Goal: Browse casually: Explore the website without a specific task or goal

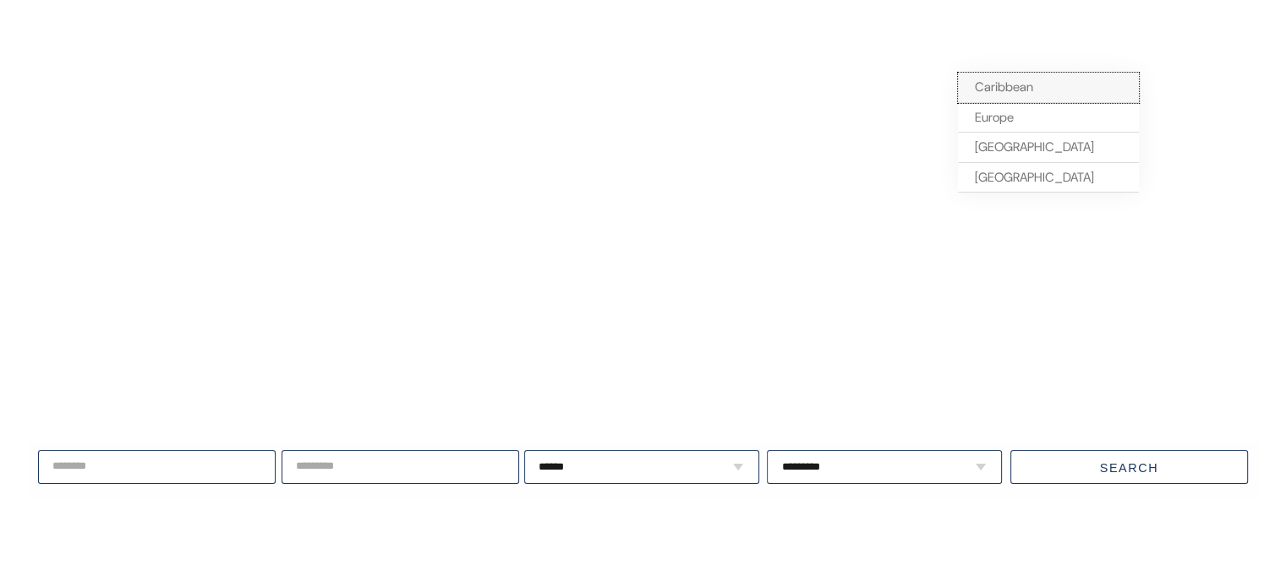
click at [984, 88] on span "Caribbean" at bounding box center [1004, 87] width 58 height 17
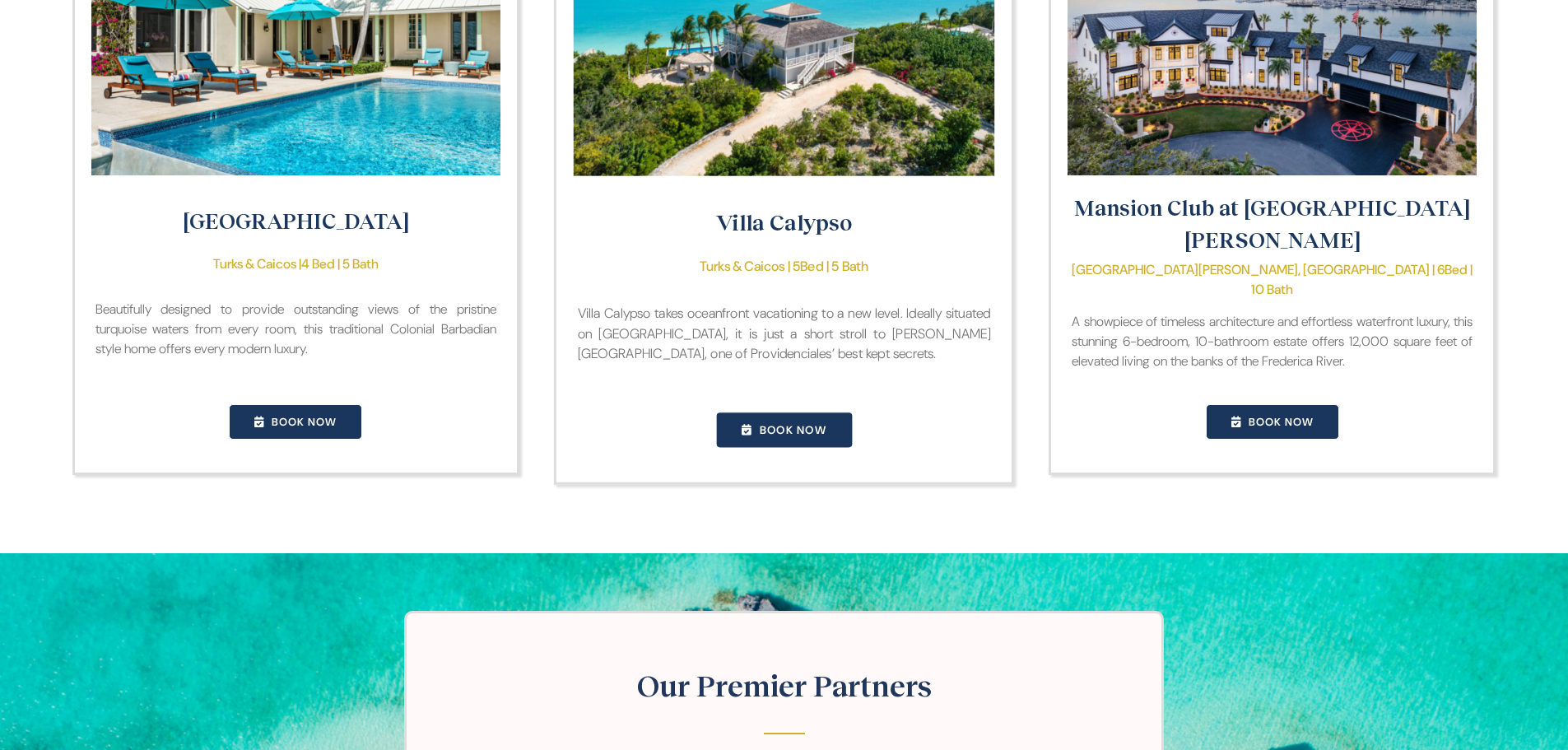
scroll to position [1811, 0]
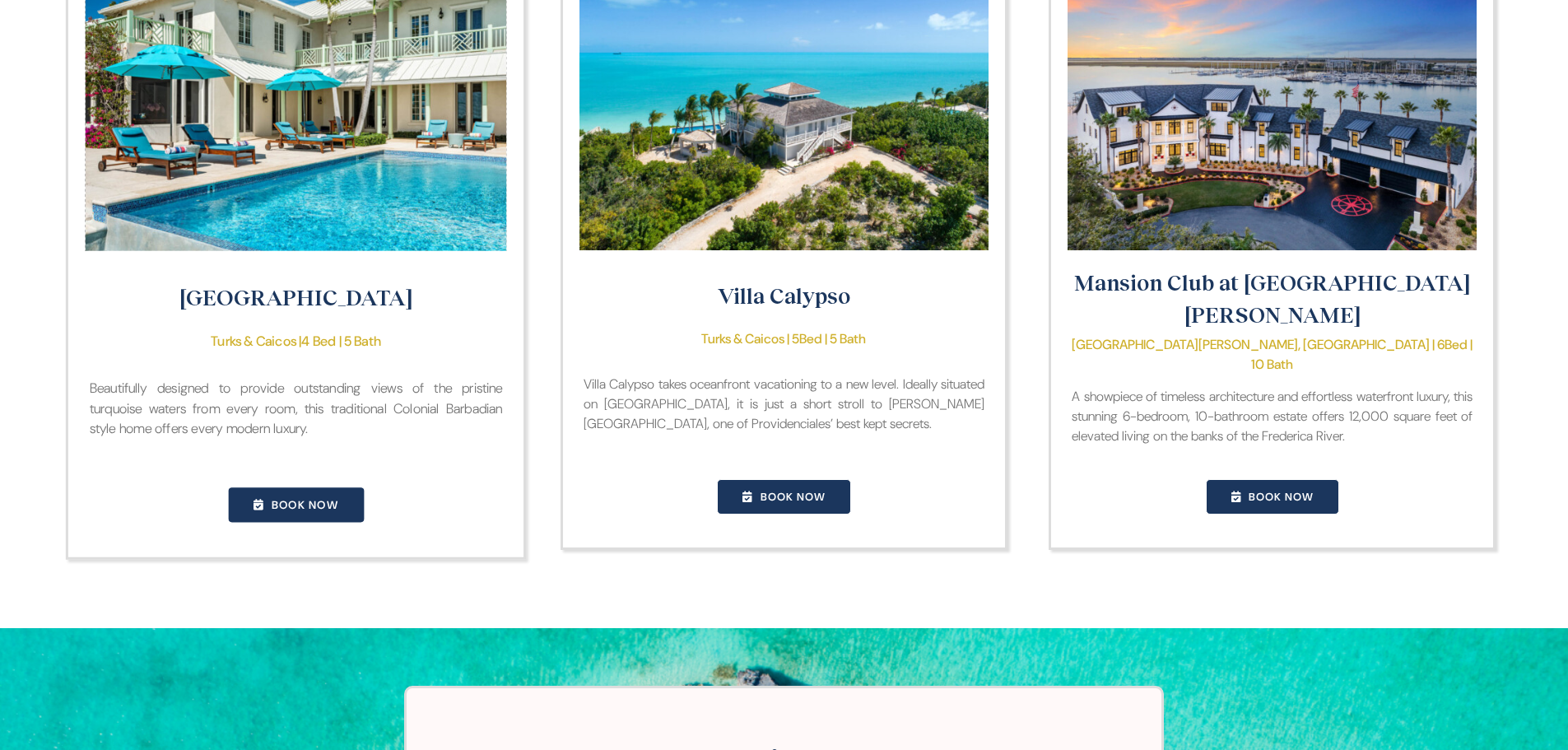
click at [336, 174] on img "Villa Turquesa" at bounding box center [295, 110] width 422 height 281
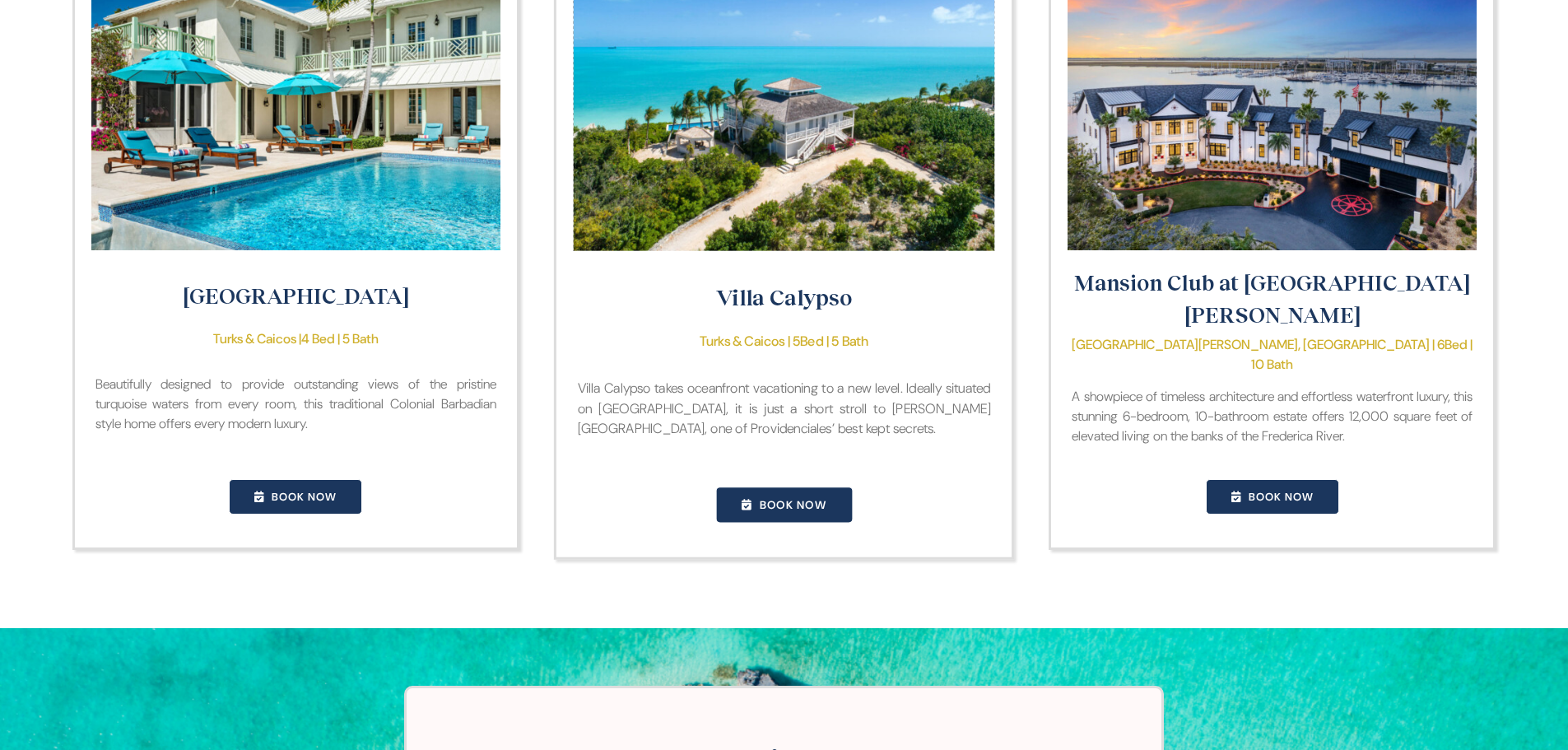
click at [727, 192] on img "Villa Calypso" at bounding box center [783, 110] width 422 height 281
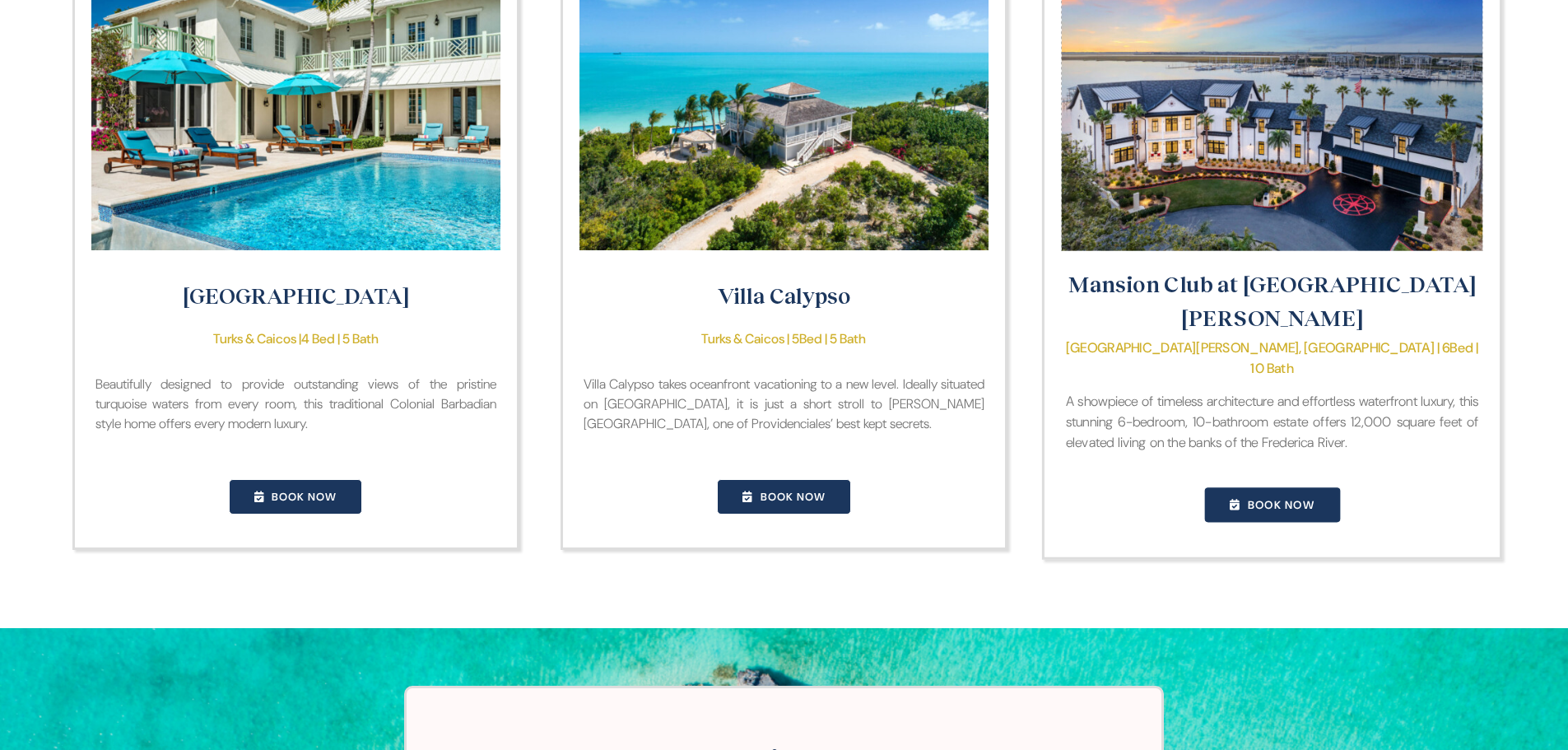
click at [1231, 222] on img "Mansion Club at St. Simons Island" at bounding box center [1272, 110] width 422 height 281
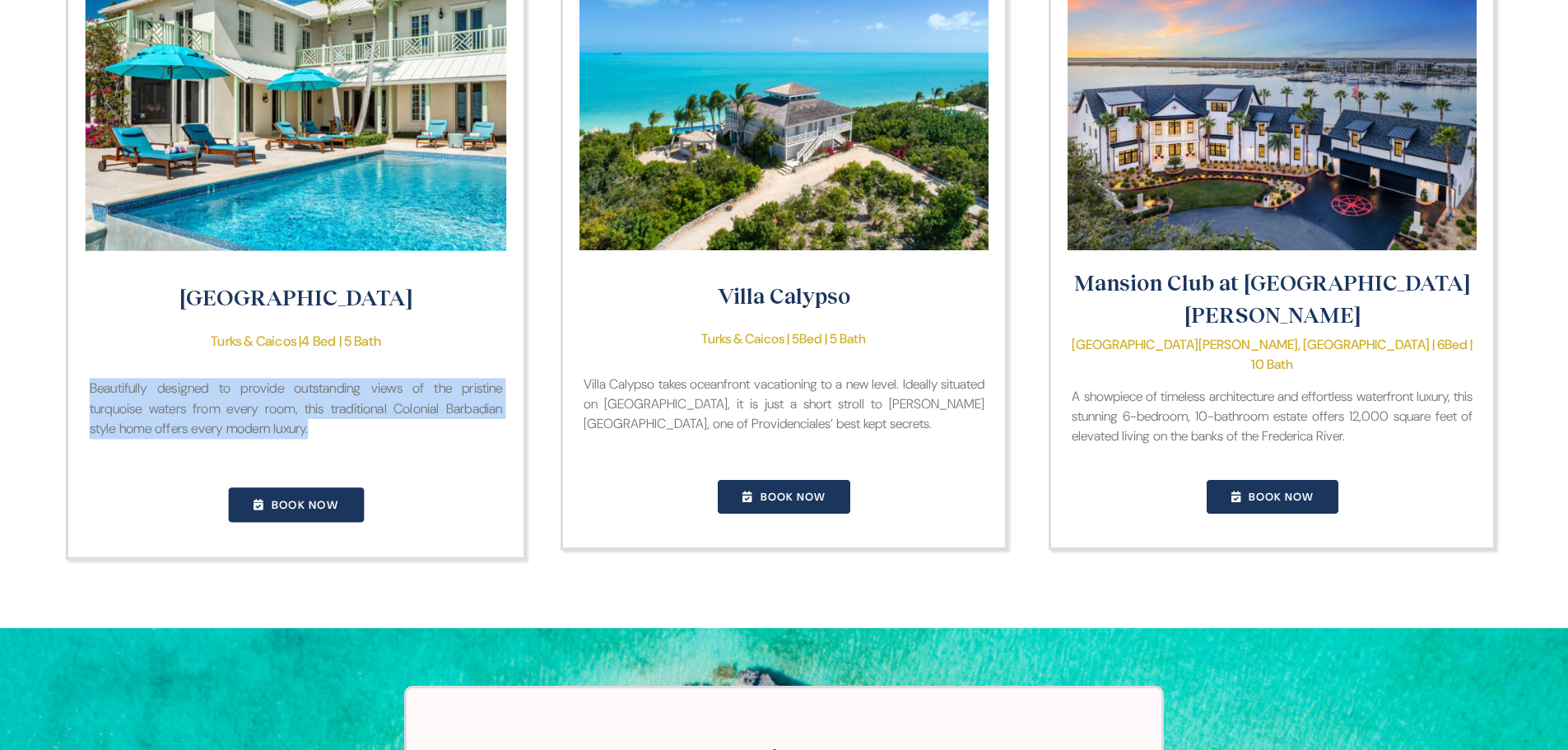
drag, startPoint x: 434, startPoint y: 421, endPoint x: 77, endPoint y: 370, distance: 360.6
click at [77, 370] on div "Villa Turquesa Turks & Caicos | 4 Bed | 5 Bath Beautifully designed to provide …" at bounding box center [295, 253] width 461 height 609
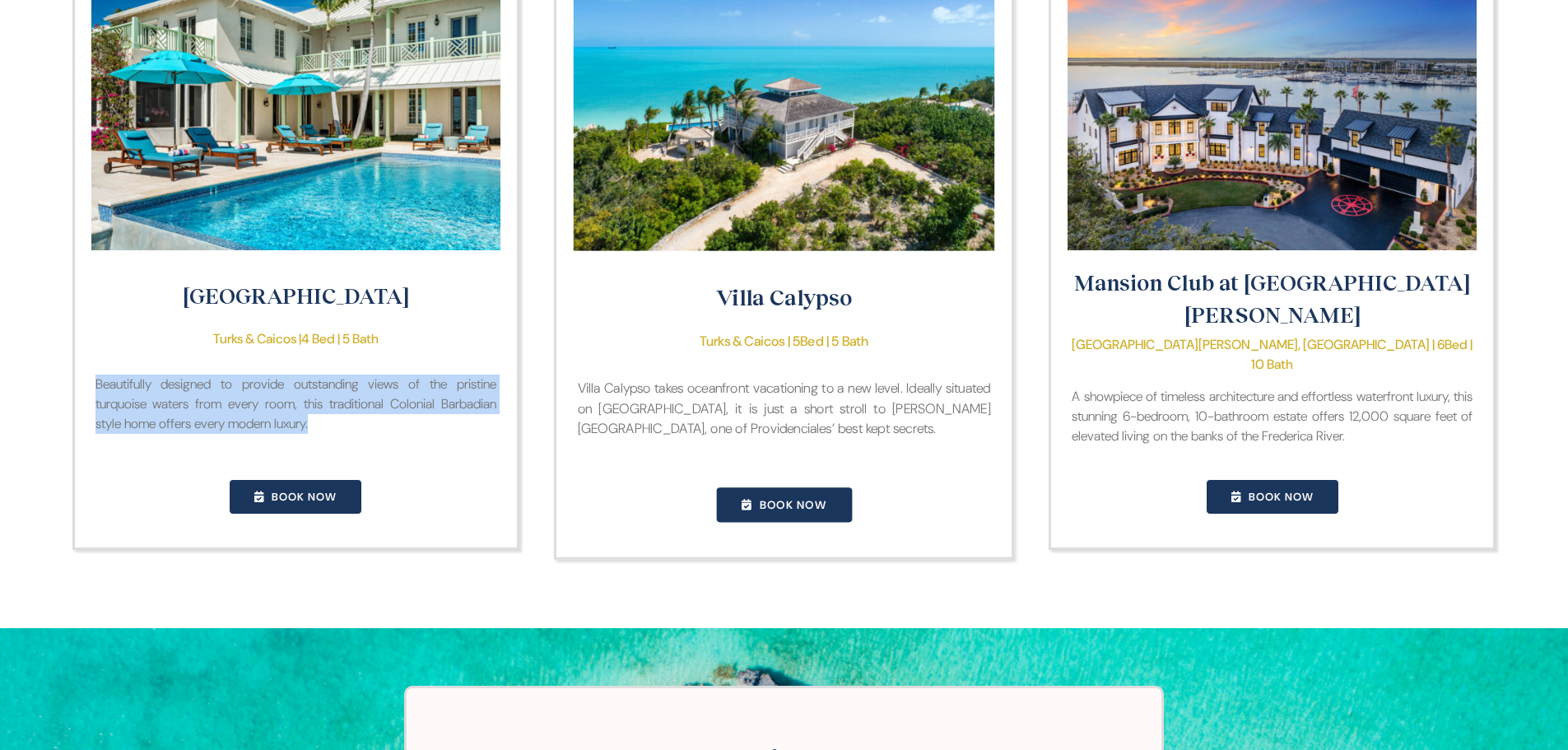
copy span "Beautifully designed to provide outstanding views of the pristine turquoise wat…"
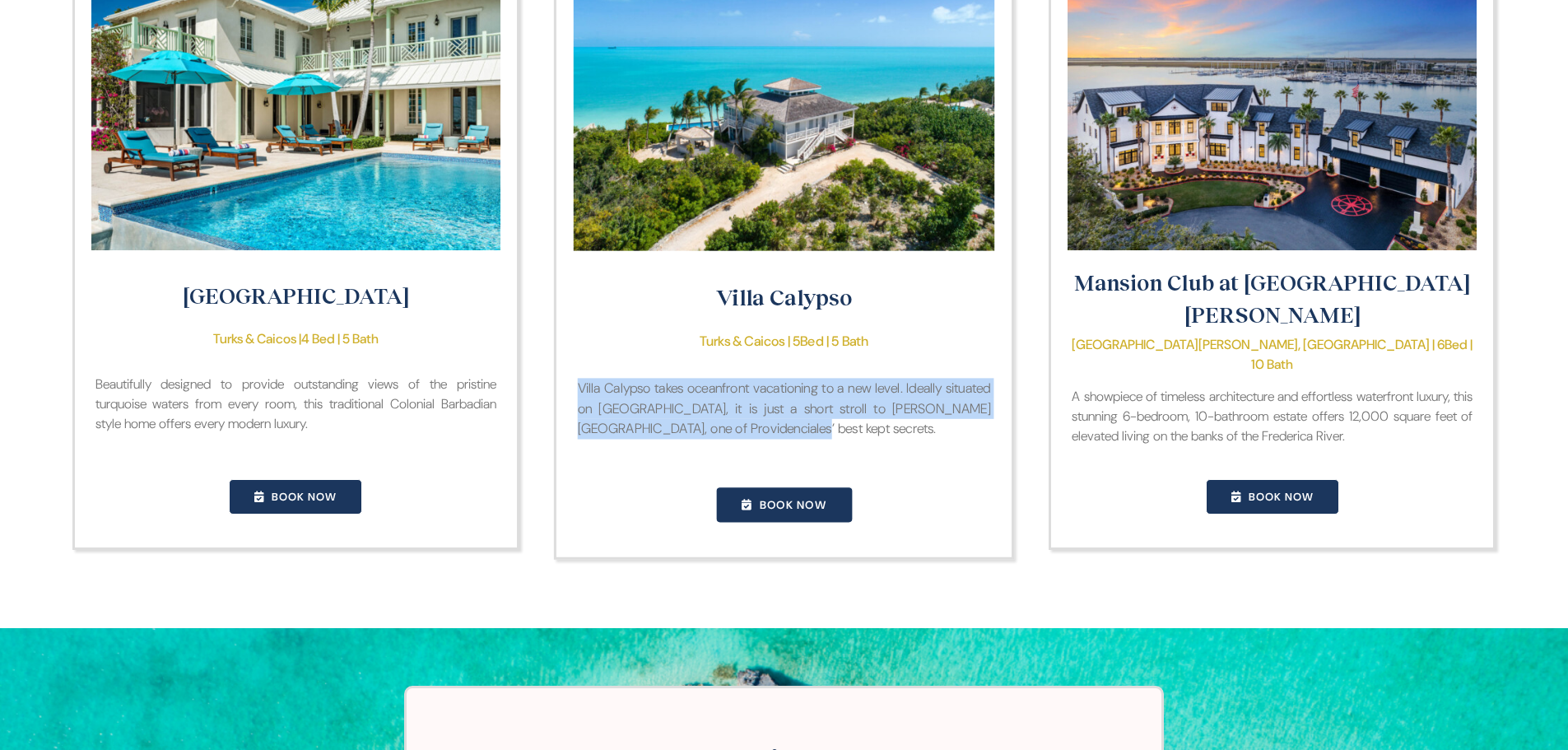
drag, startPoint x: 878, startPoint y: 419, endPoint x: 577, endPoint y: 383, distance: 303.1
click at [578, 383] on p "Villa Calypso takes oceanfront vacationing to a new level. Ideally situated on …" at bounding box center [784, 408] width 413 height 61
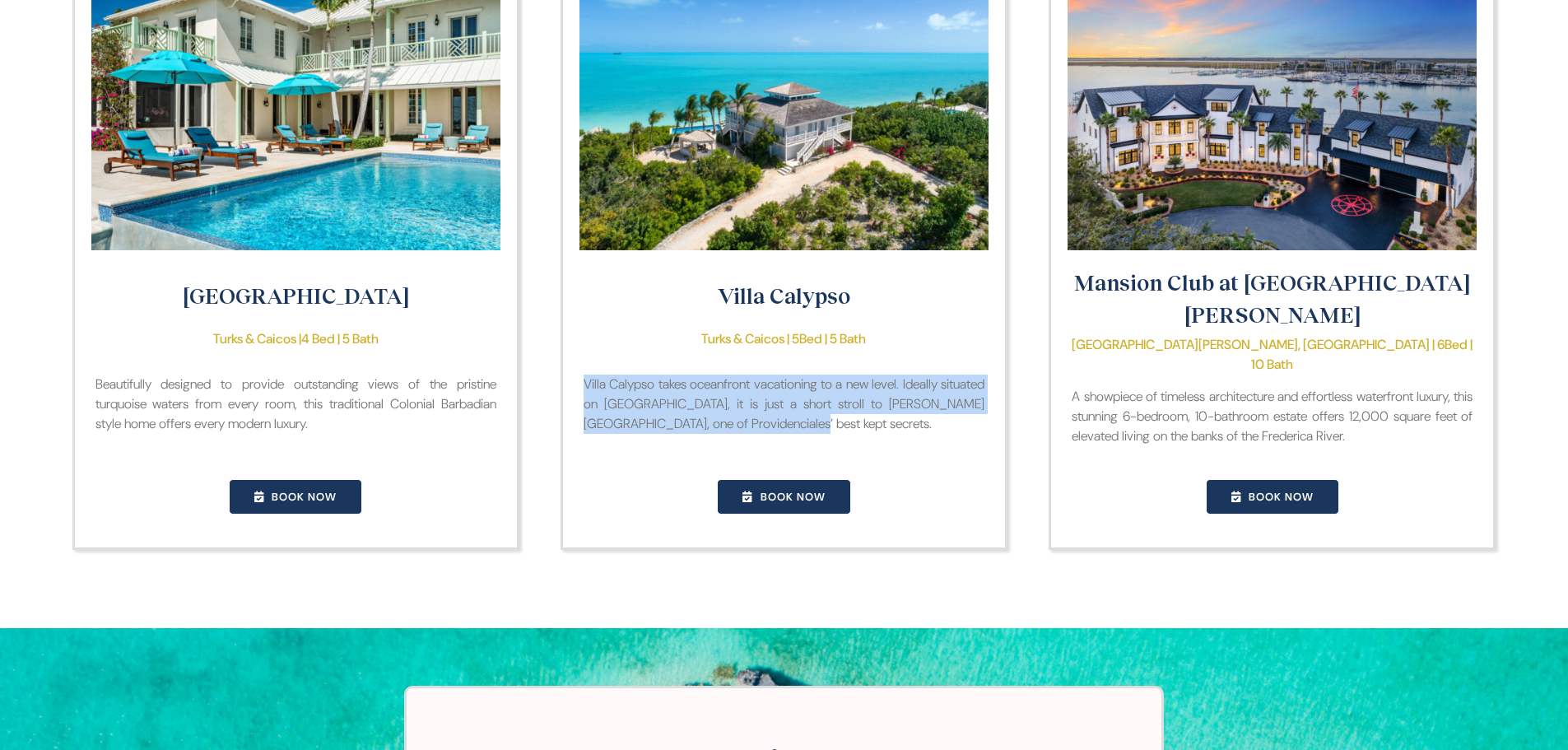
copy span "Villa Calypso takes oceanfront vacationing to a new level. Ideally situated on …"
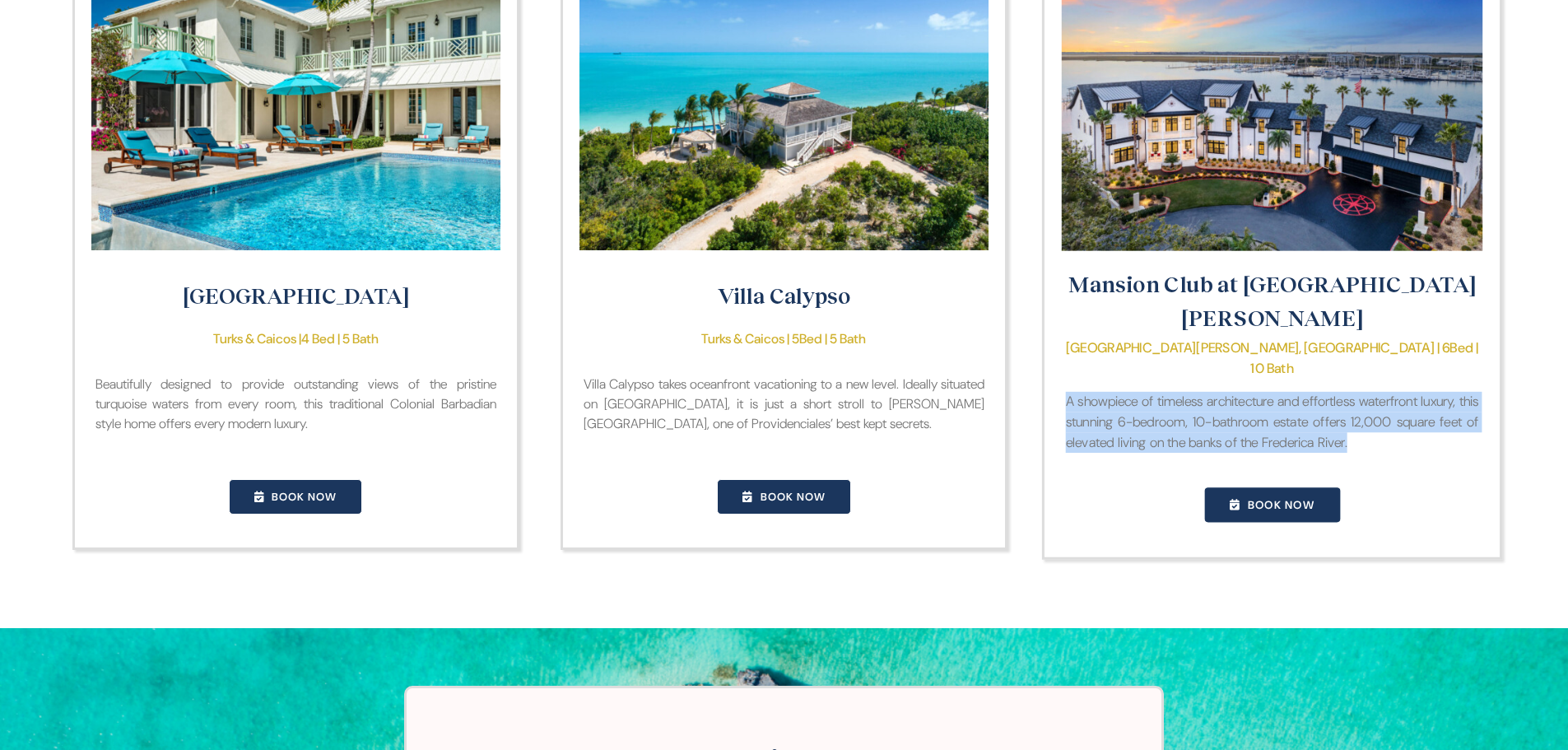
drag, startPoint x: 1222, startPoint y: 429, endPoint x: 1051, endPoint y: 360, distance: 184.4
click at [1051, 360] on div "Mansion Club at St. Simons Island St. Simons Island, GA | 6 Bed | 10 Bath A sho…" at bounding box center [1272, 253] width 461 height 609
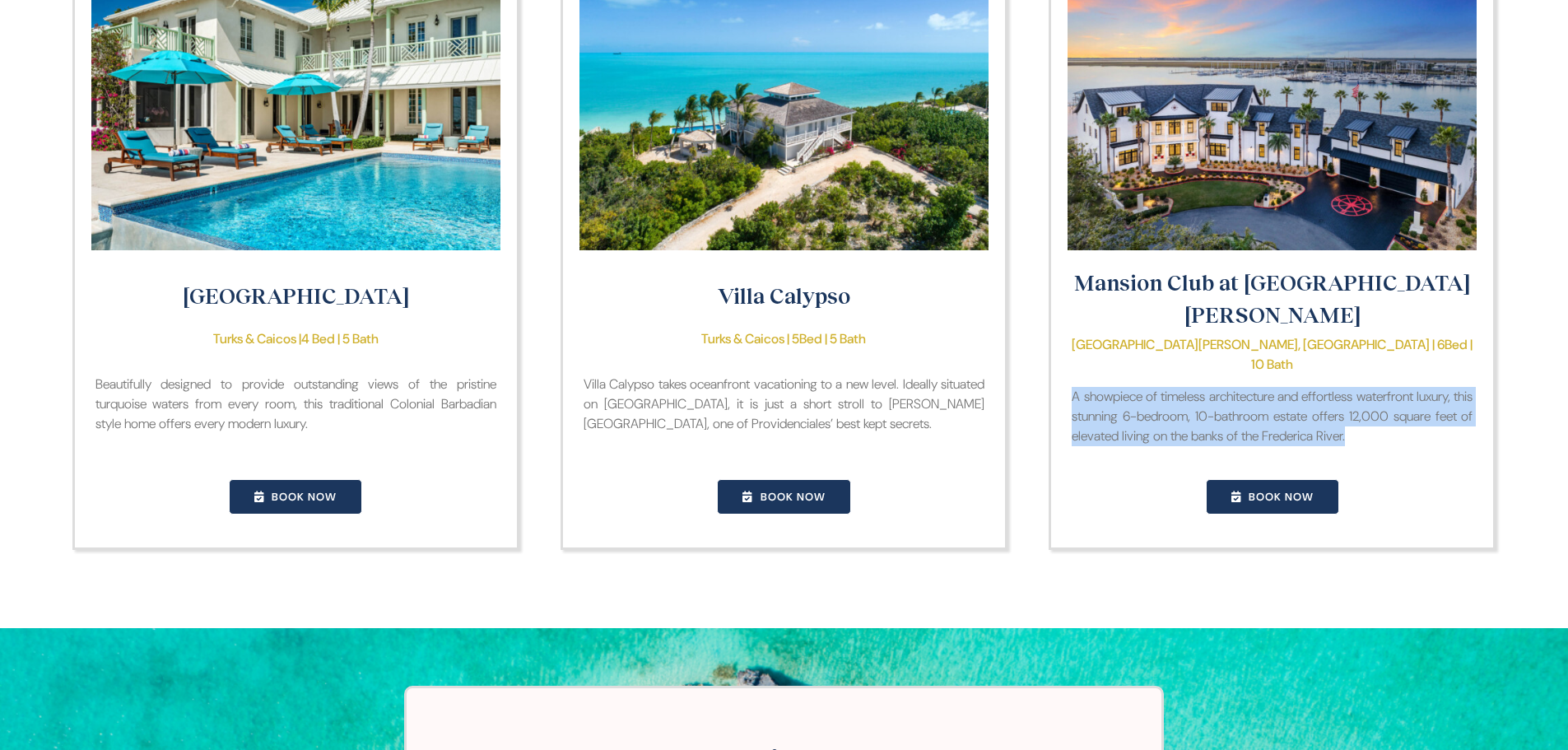
copy span "A showpiece of timeless architecture and effortless waterfront luxury, this stu…"
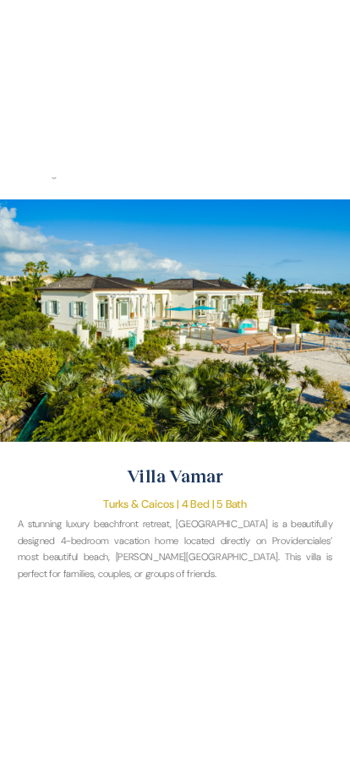
scroll to position [1799, 0]
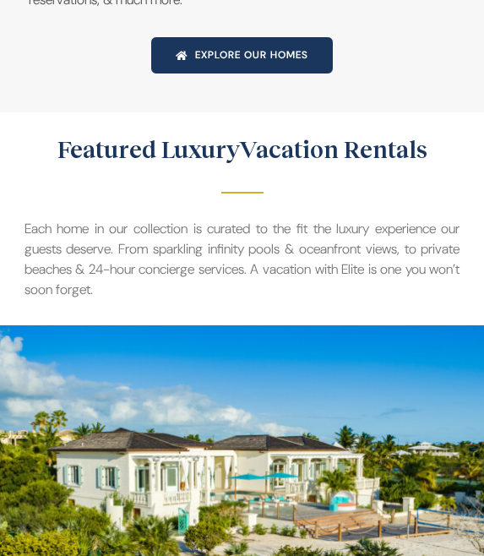
scroll to position [1471, 0]
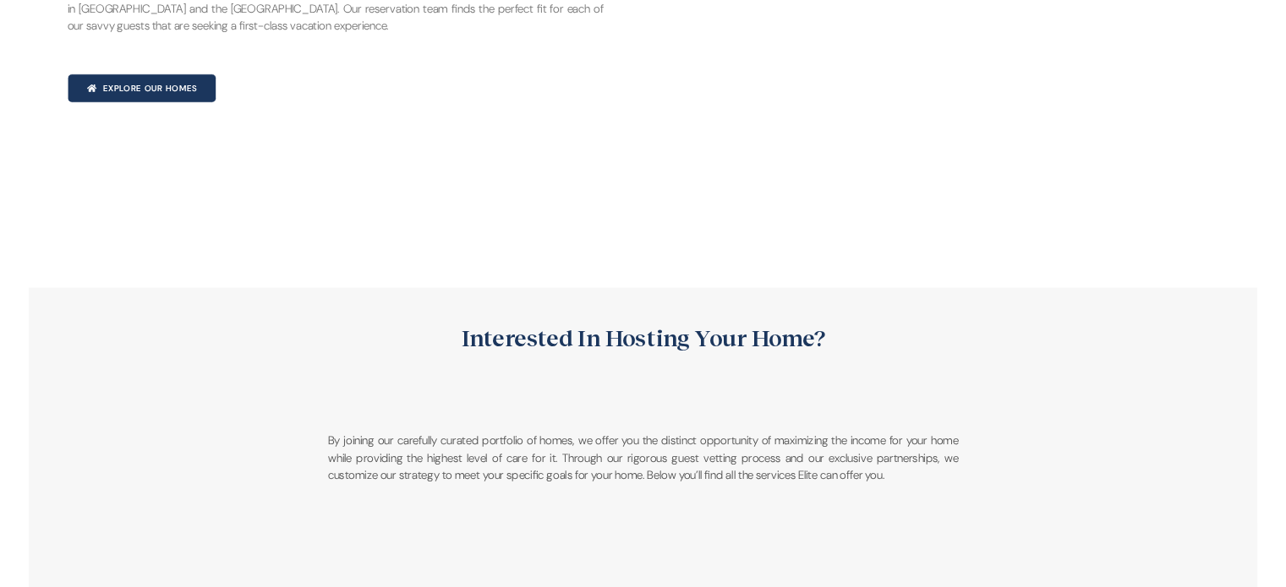
scroll to position [3381, 0]
